Goal: Task Accomplishment & Management: Manage account settings

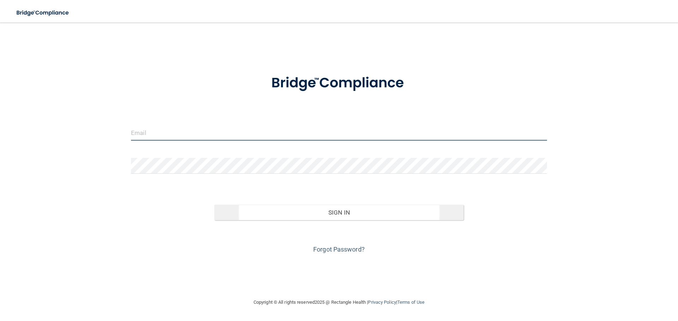
type input "[EMAIL_ADDRESS][DOMAIN_NAME]"
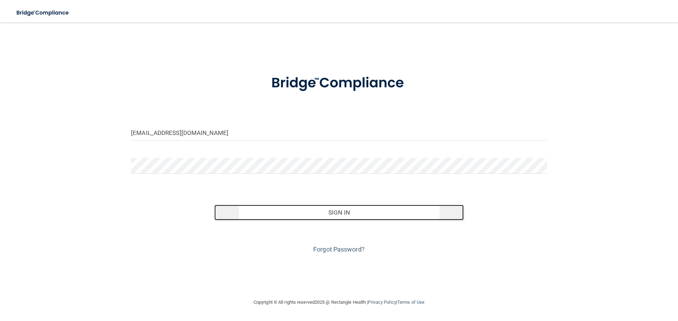
click at [340, 214] on button "Sign In" at bounding box center [338, 213] width 249 height 16
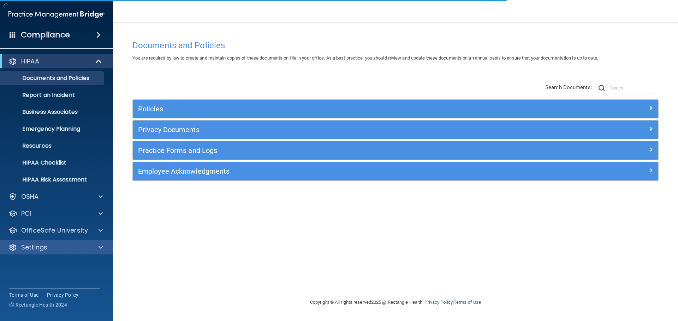
click at [67, 243] on div "Settings" at bounding box center [56, 248] width 113 height 14
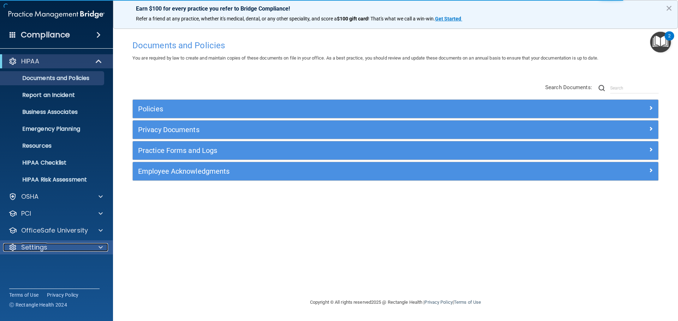
click at [101, 247] on span at bounding box center [100, 247] width 4 height 8
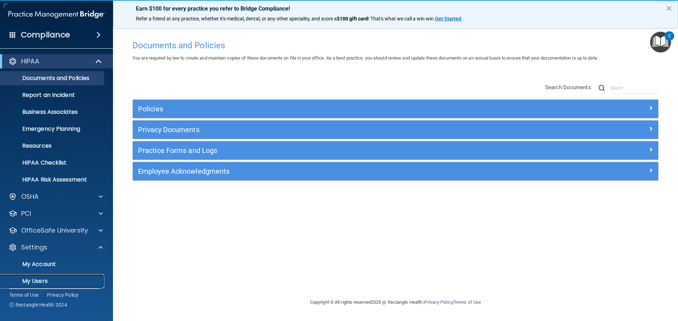
click at [40, 282] on p "My Users" at bounding box center [53, 281] width 96 height 7
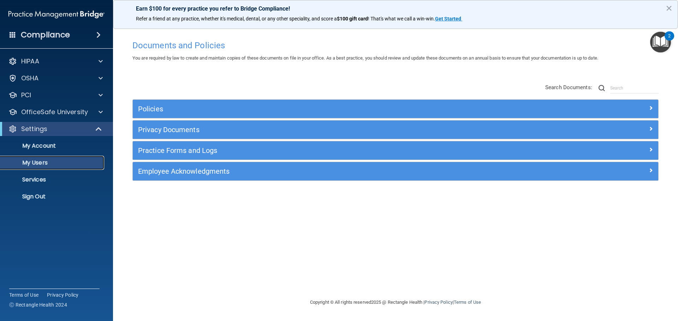
click at [46, 165] on p "My Users" at bounding box center [53, 162] width 96 height 7
select select "20"
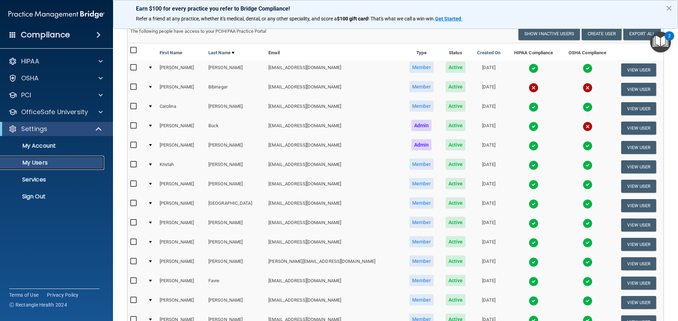
scroll to position [71, 0]
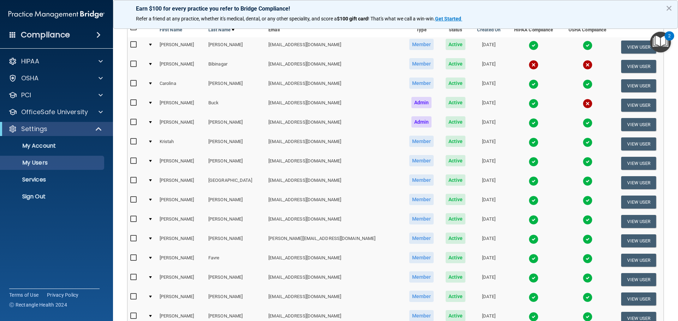
click at [132, 144] on input "checkbox" at bounding box center [134, 142] width 8 height 6
checkbox input "true"
click at [625, 144] on button "View User" at bounding box center [638, 144] width 35 height 13
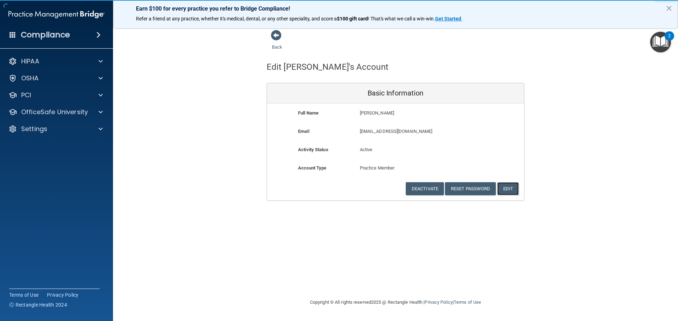
click at [508, 187] on button "Edit" at bounding box center [508, 188] width 22 height 13
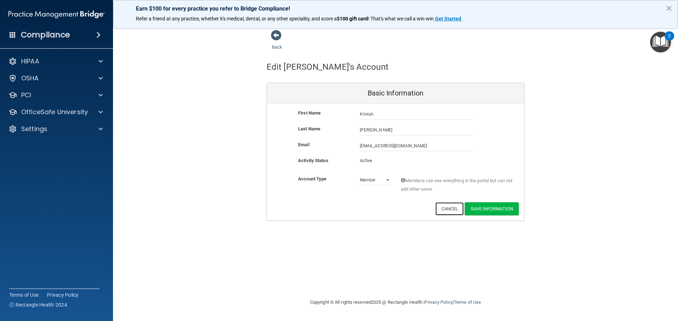
click at [450, 213] on button "Cancel" at bounding box center [449, 209] width 29 height 13
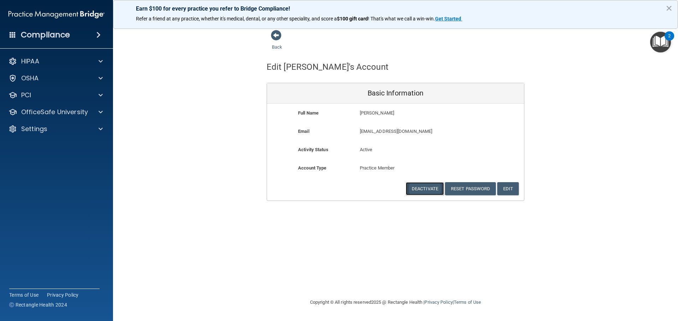
click at [426, 191] on button "Deactivate" at bounding box center [424, 188] width 38 height 13
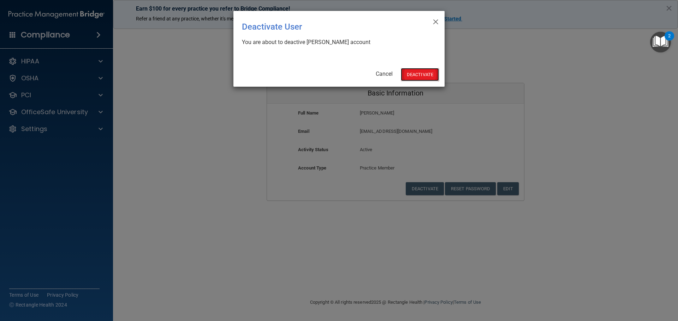
click at [407, 78] on button "Deactivate" at bounding box center [420, 74] width 38 height 13
